Goal: Transaction & Acquisition: Purchase product/service

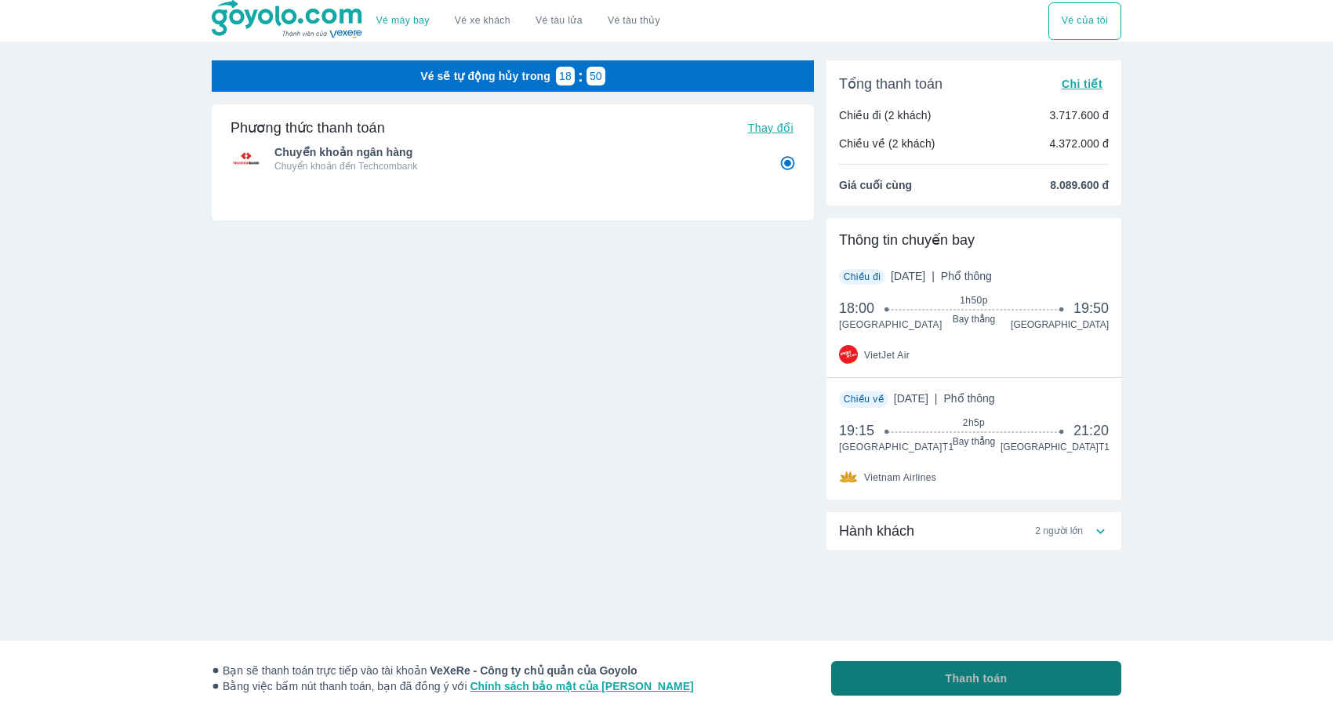
click at [973, 666] on button "Thanh toán" at bounding box center [976, 678] width 290 height 34
radio input "false"
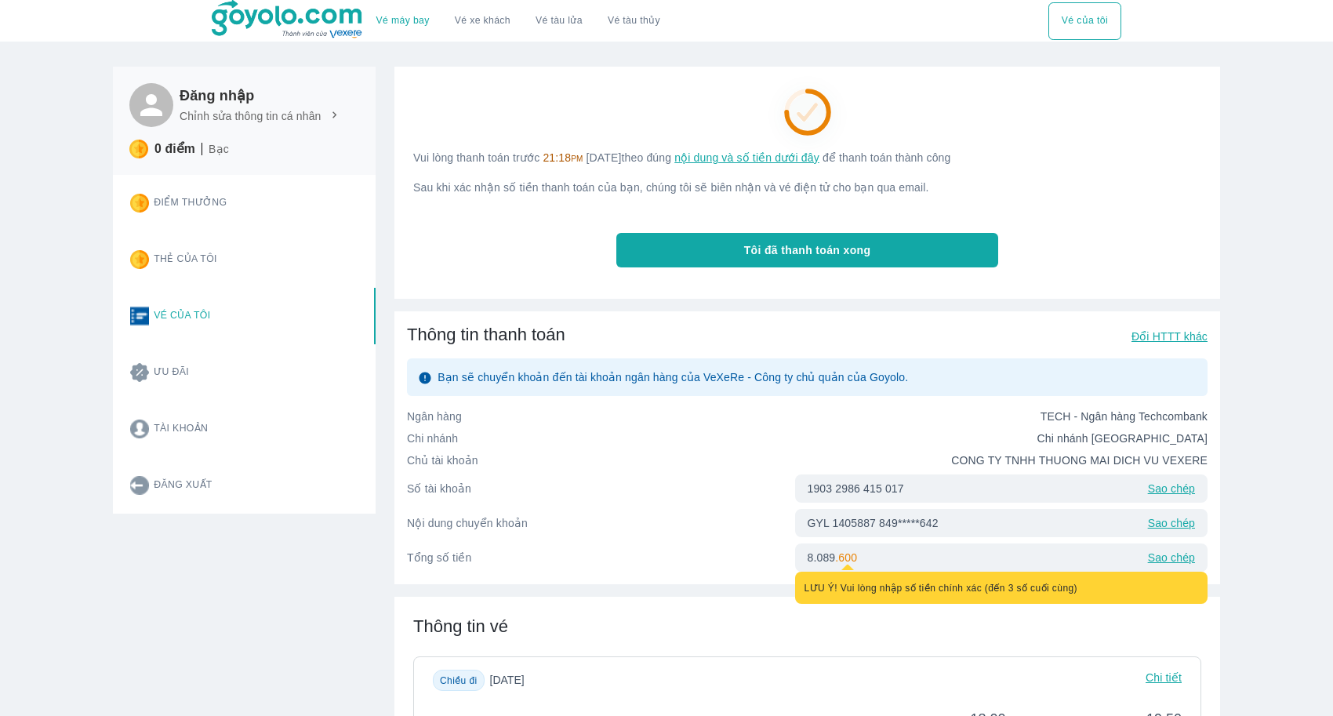
click at [748, 242] on span "Tôi đã thanh toán xong" at bounding box center [807, 250] width 127 height 16
